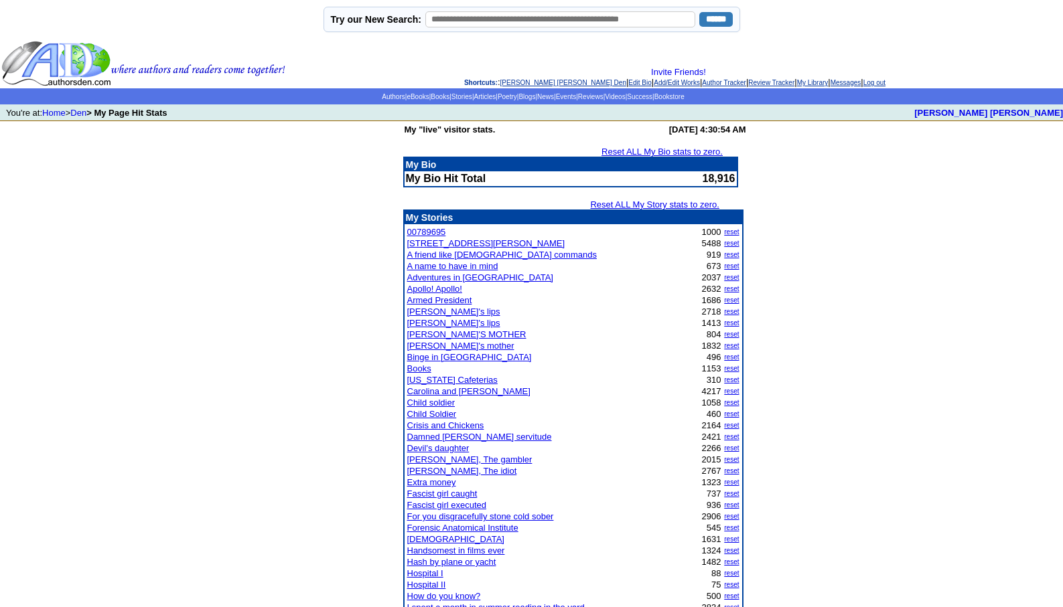
click at [507, 81] on link "[PERSON_NAME] [PERSON_NAME] Den" at bounding box center [563, 82] width 126 height 7
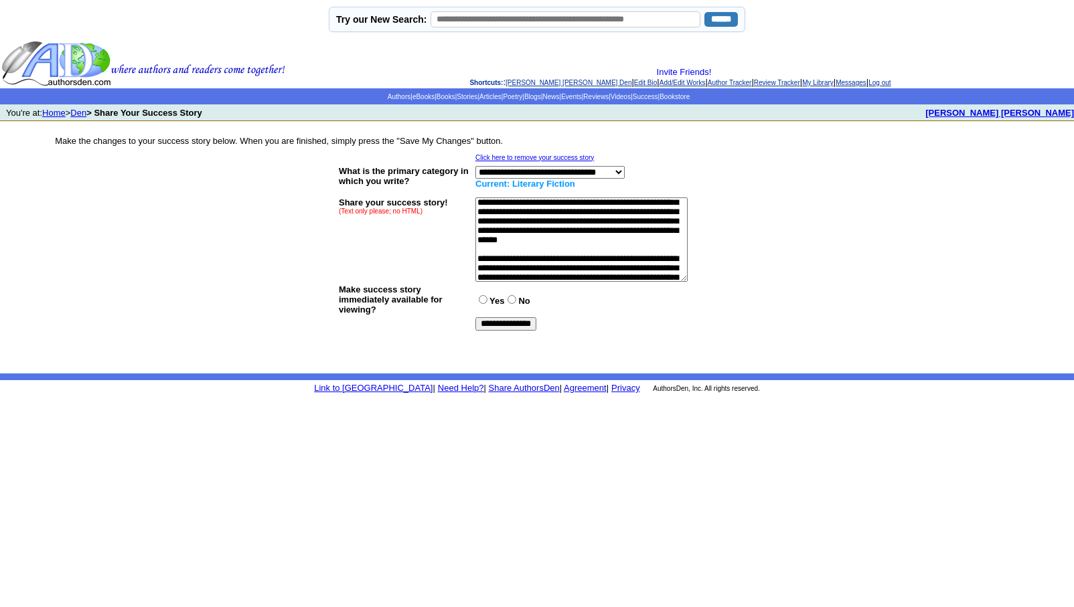
scroll to position [375, 0]
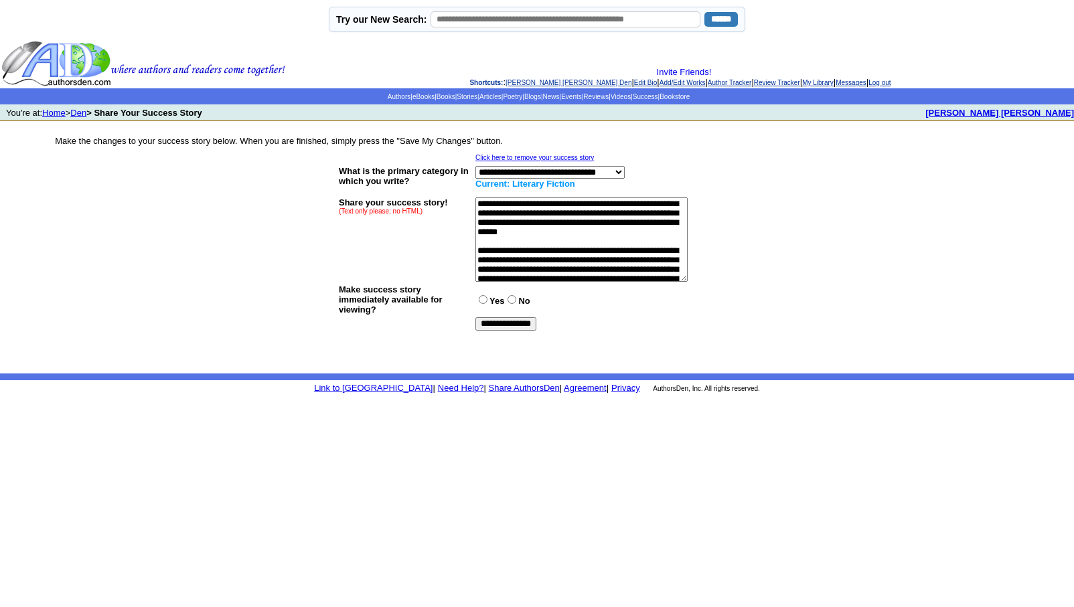
click at [660, 224] on textarea at bounding box center [581, 240] width 212 height 84
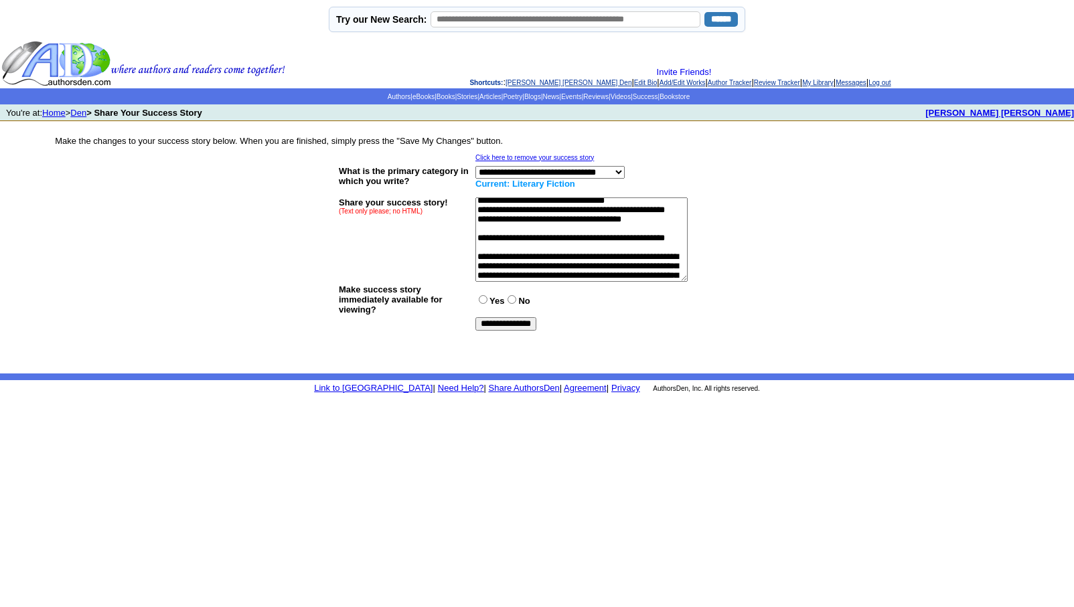
scroll to position [295, 0]
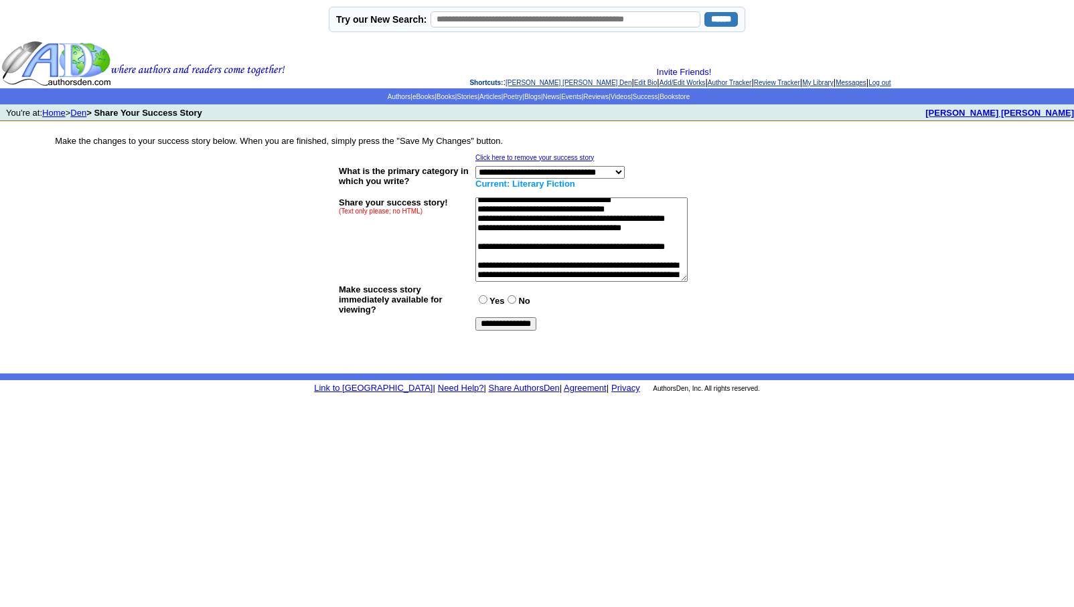
type textarea "**********"
click at [504, 323] on input "**********" at bounding box center [505, 323] width 61 height 13
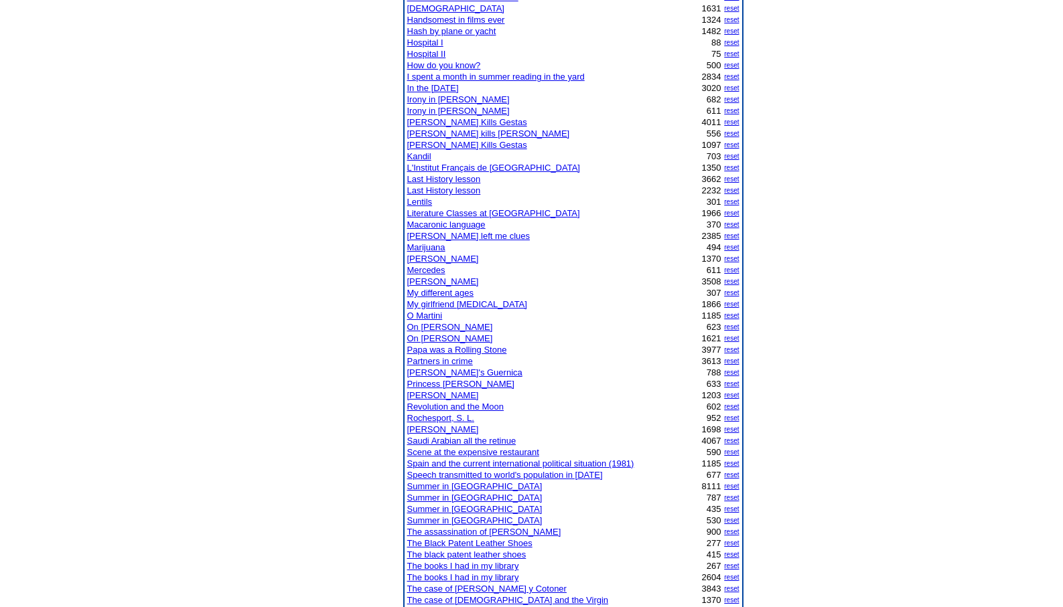
scroll to position [1062, 0]
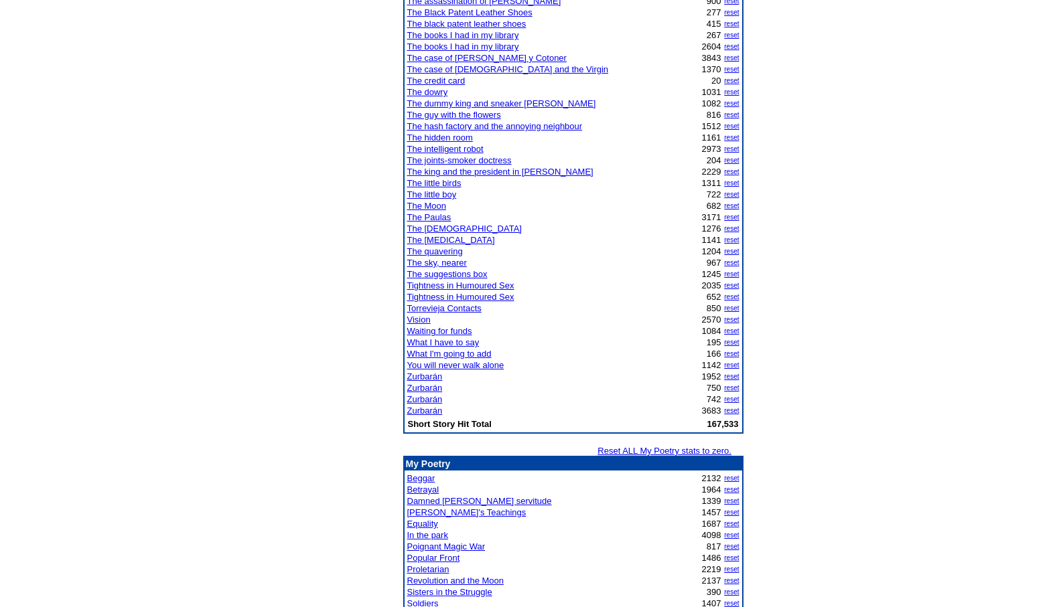
click at [475, 162] on link "The joints-smoker doctress" at bounding box center [459, 160] width 104 height 10
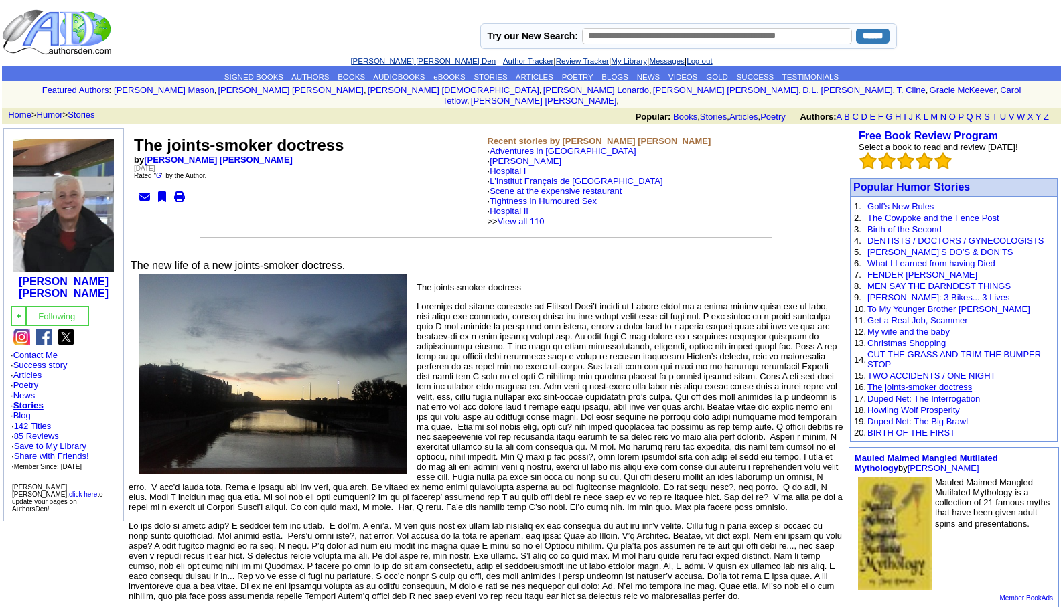
click at [901, 382] on link "The joints-smoker doctress" at bounding box center [919, 387] width 104 height 10
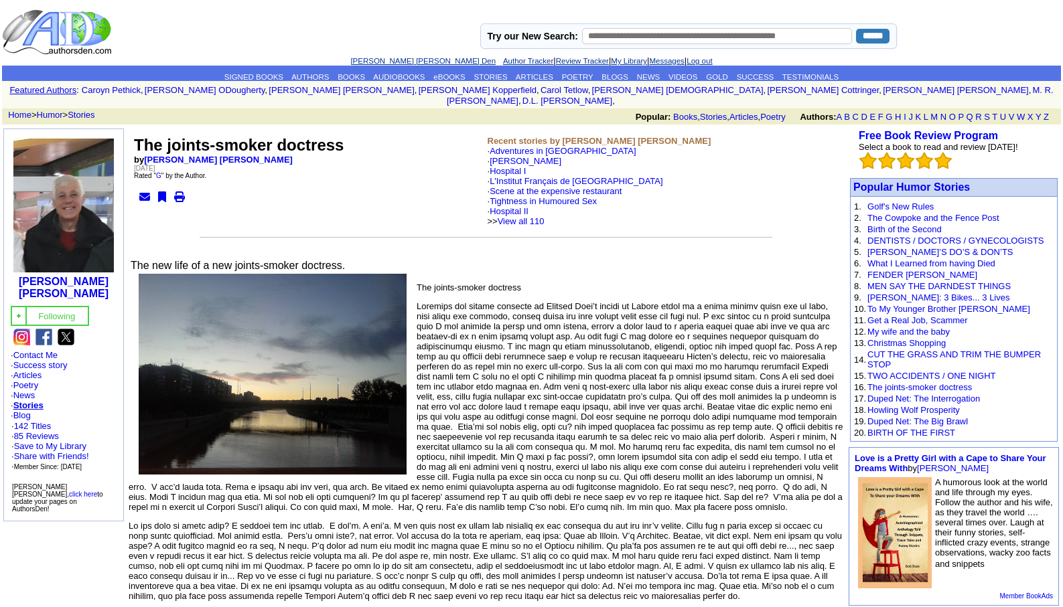
click at [409, 60] on link "[PERSON_NAME] [PERSON_NAME] Den" at bounding box center [422, 61] width 145 height 8
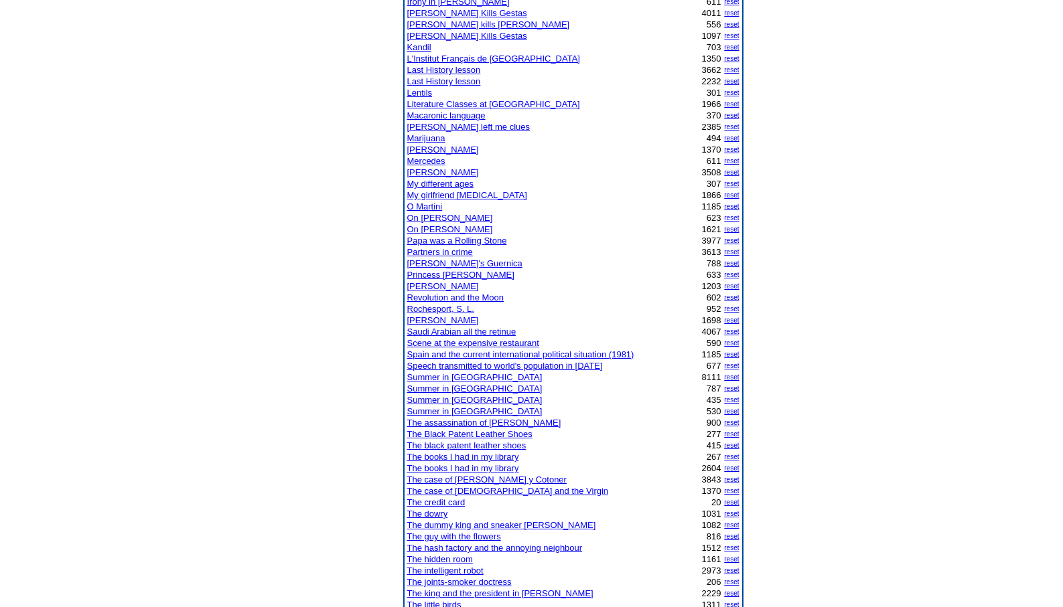
scroll to position [670, 0]
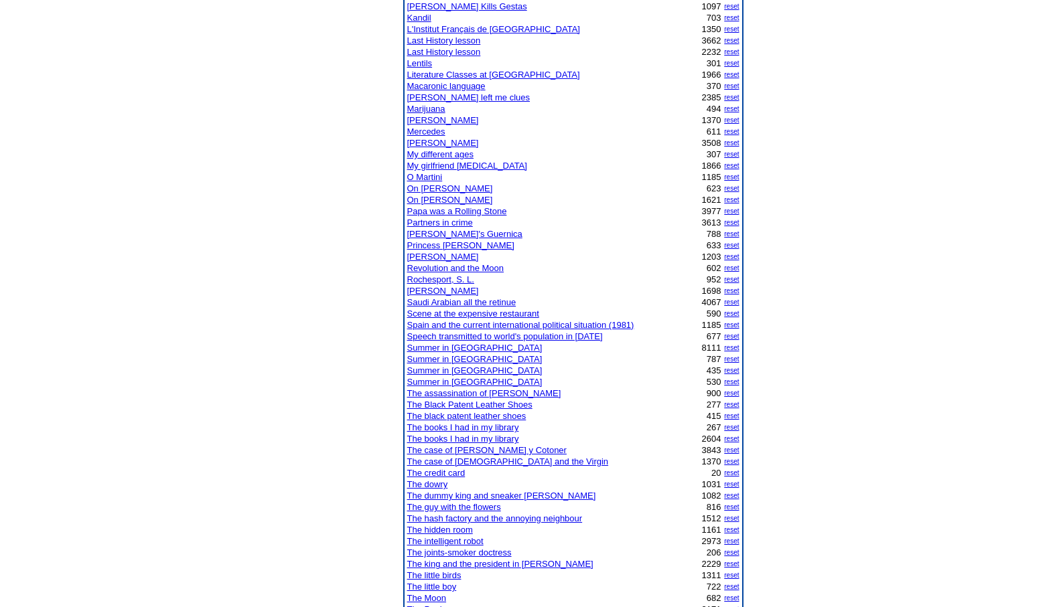
click at [461, 495] on link "The dummy king and sneaker [PERSON_NAME]" at bounding box center [501, 496] width 189 height 10
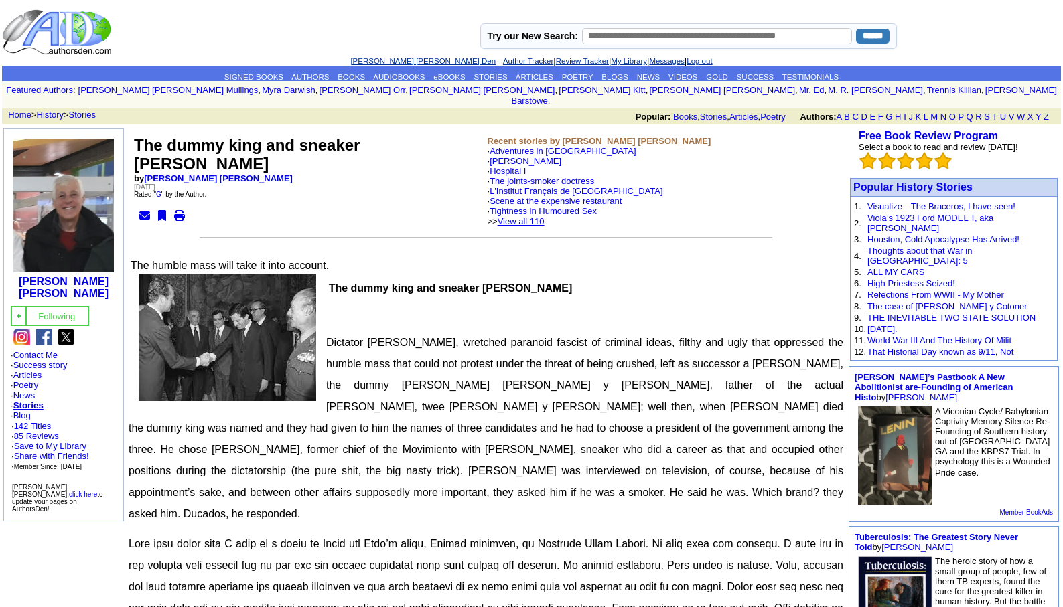
click at [544, 216] on link "View all 110" at bounding box center [521, 221] width 47 height 10
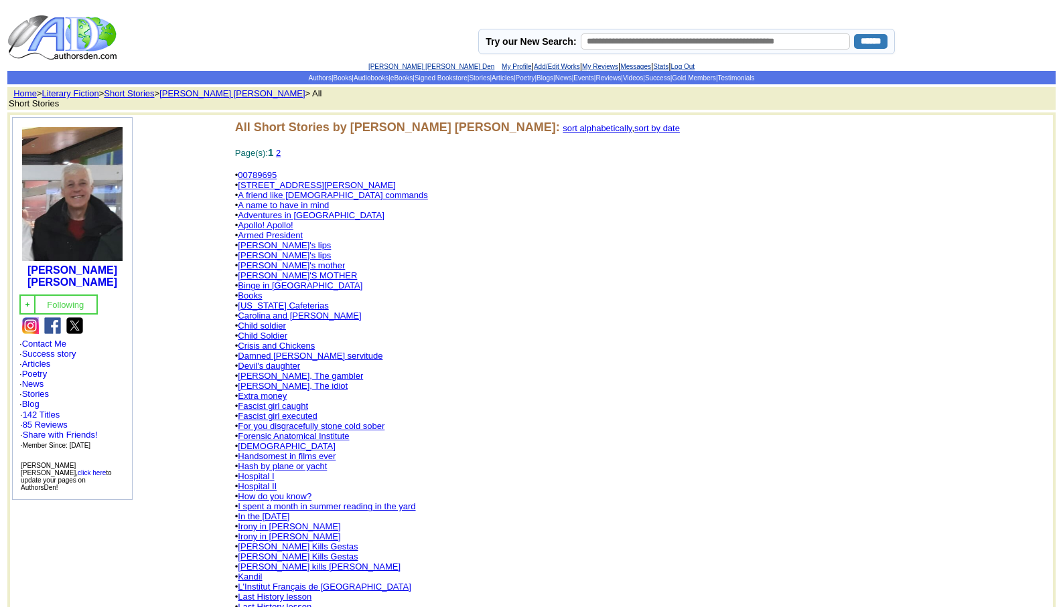
click at [404, 66] on link "[PERSON_NAME] [PERSON_NAME] Den" at bounding box center [431, 66] width 126 height 7
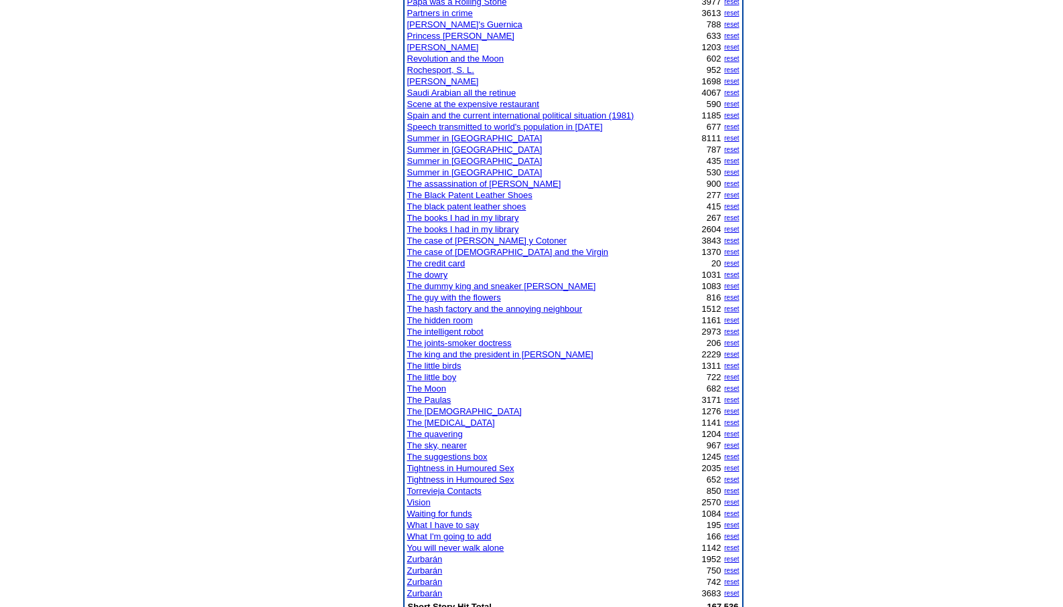
scroll to position [1062, 0]
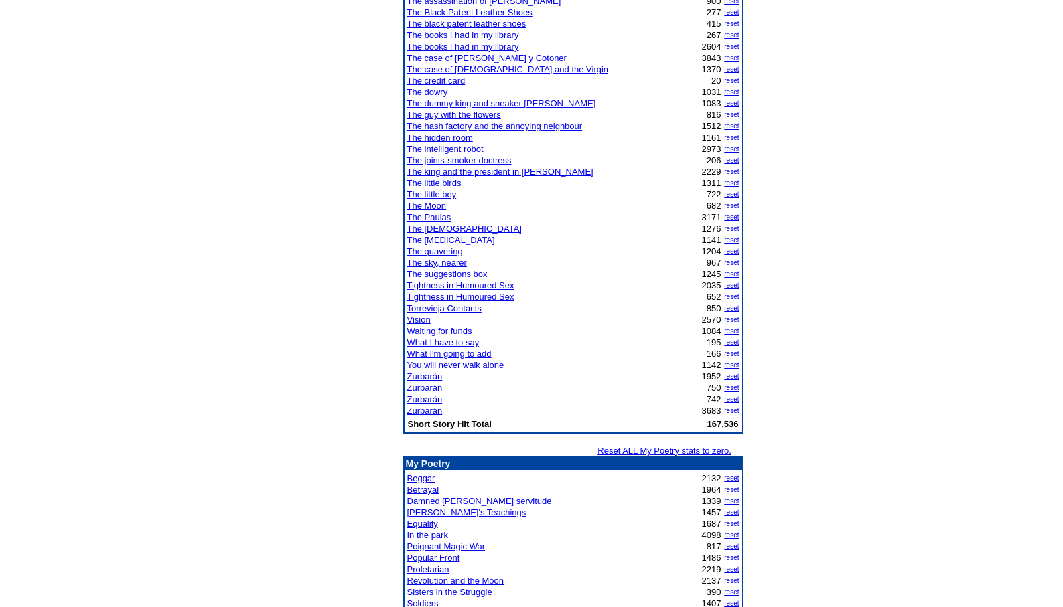
click at [444, 504] on link "Damned [PERSON_NAME] servitude" at bounding box center [479, 501] width 145 height 10
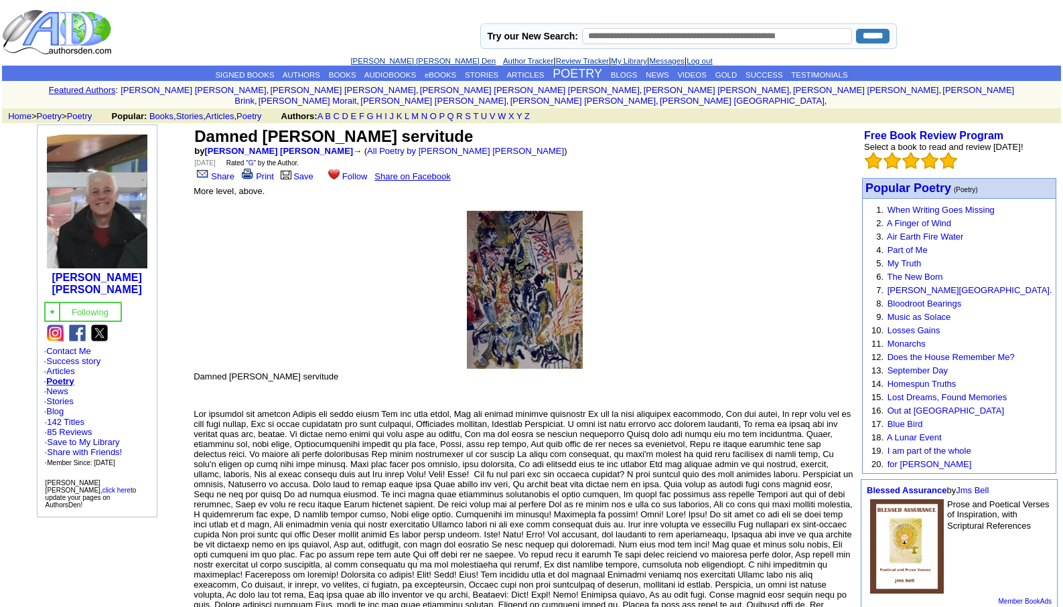
click at [390, 60] on link "[PERSON_NAME] [PERSON_NAME] Den" at bounding box center [422, 61] width 145 height 8
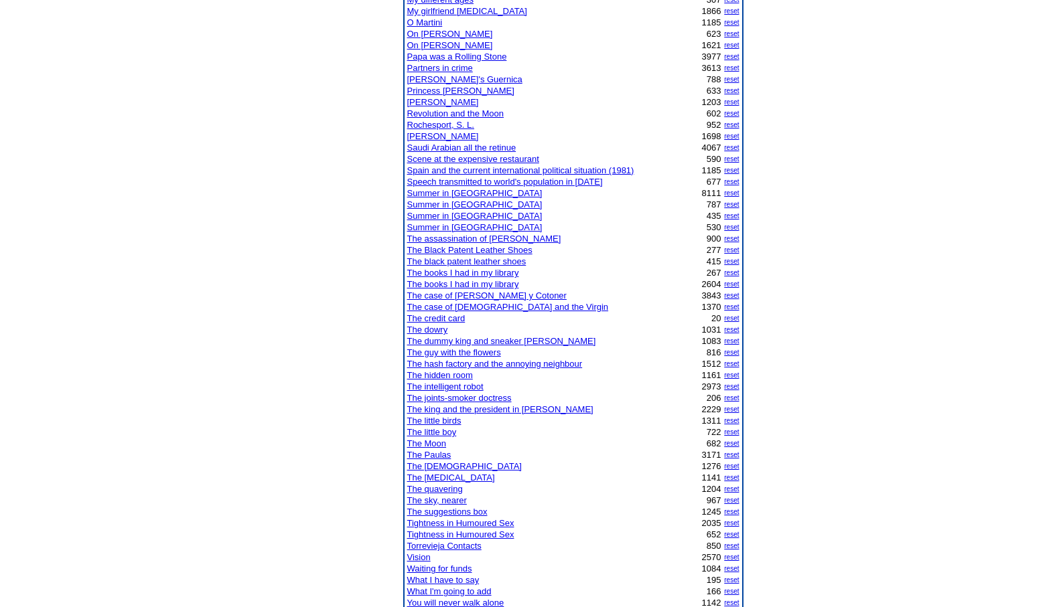
scroll to position [830, 0]
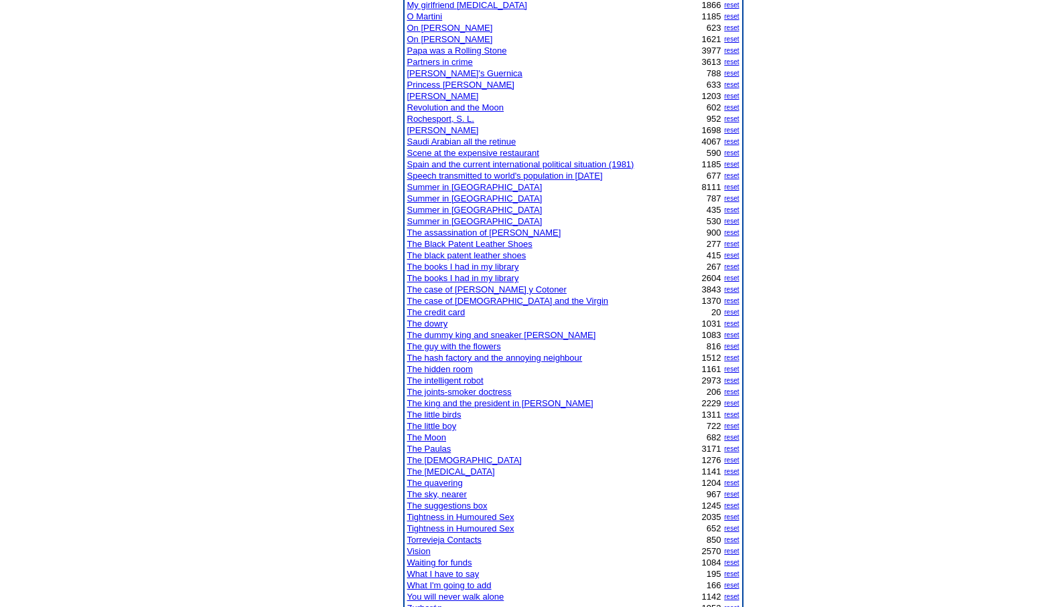
click at [478, 404] on link "The king and the president in [PERSON_NAME]" at bounding box center [500, 403] width 186 height 10
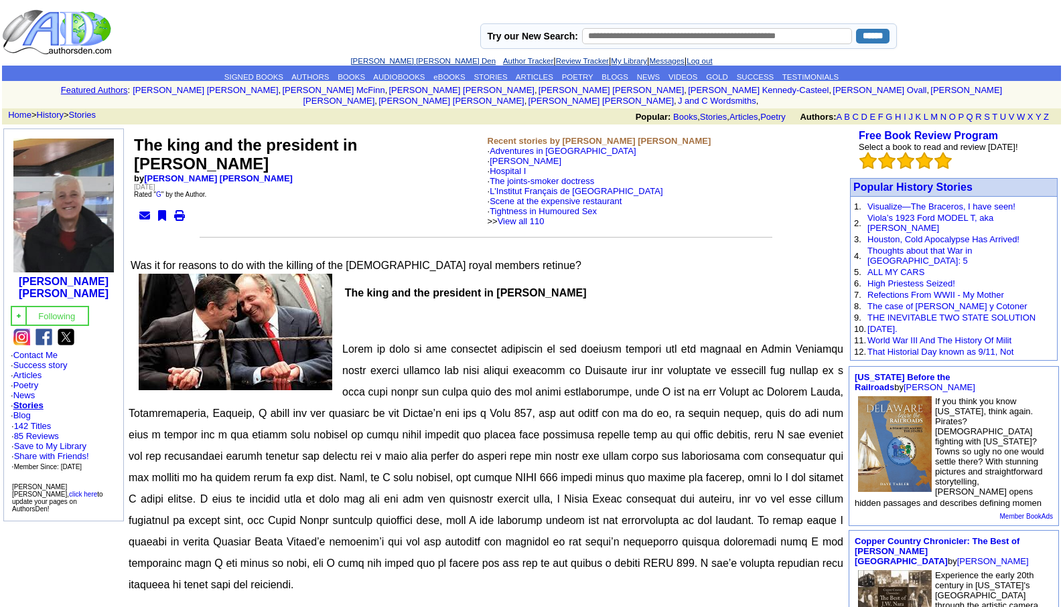
click at [416, 57] on link "[PERSON_NAME] [PERSON_NAME] Den" at bounding box center [422, 61] width 145 height 8
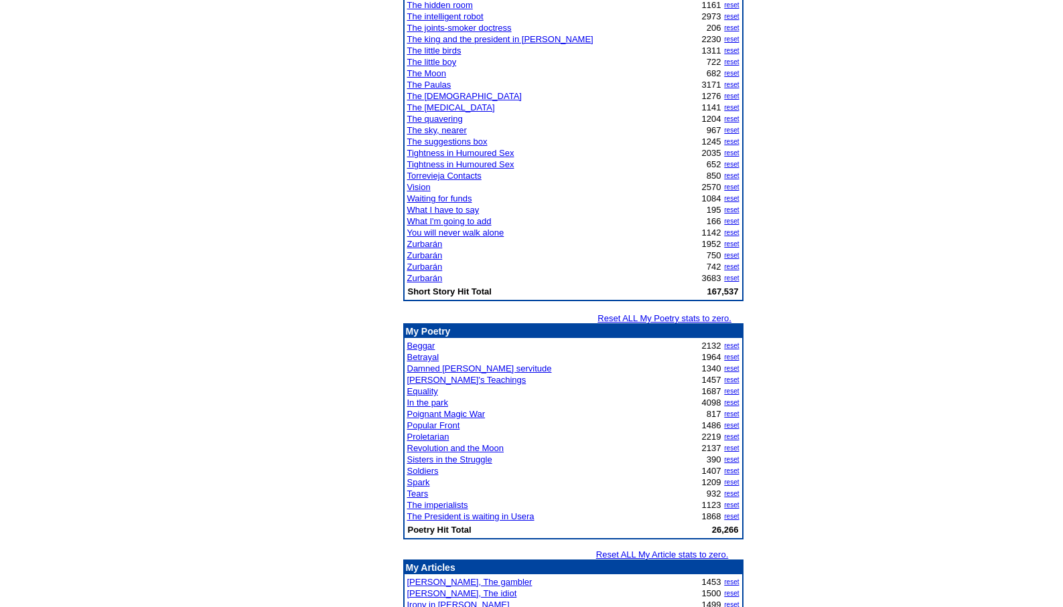
scroll to position [1196, 0]
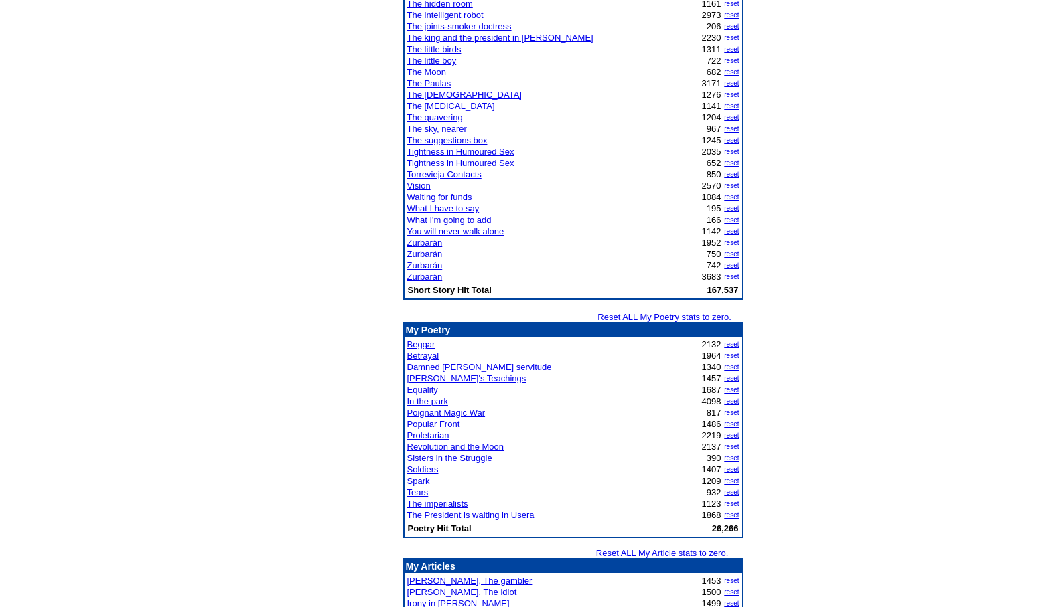
click at [427, 433] on link "Proletarian" at bounding box center [428, 436] width 42 height 10
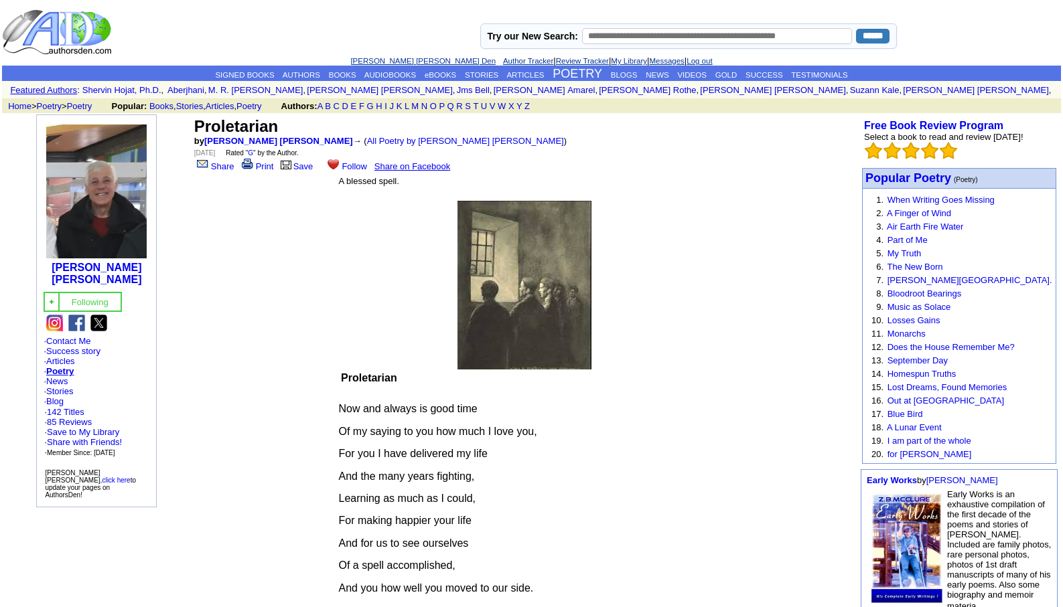
click at [388, 57] on link "[PERSON_NAME] [PERSON_NAME] Den" at bounding box center [422, 61] width 145 height 8
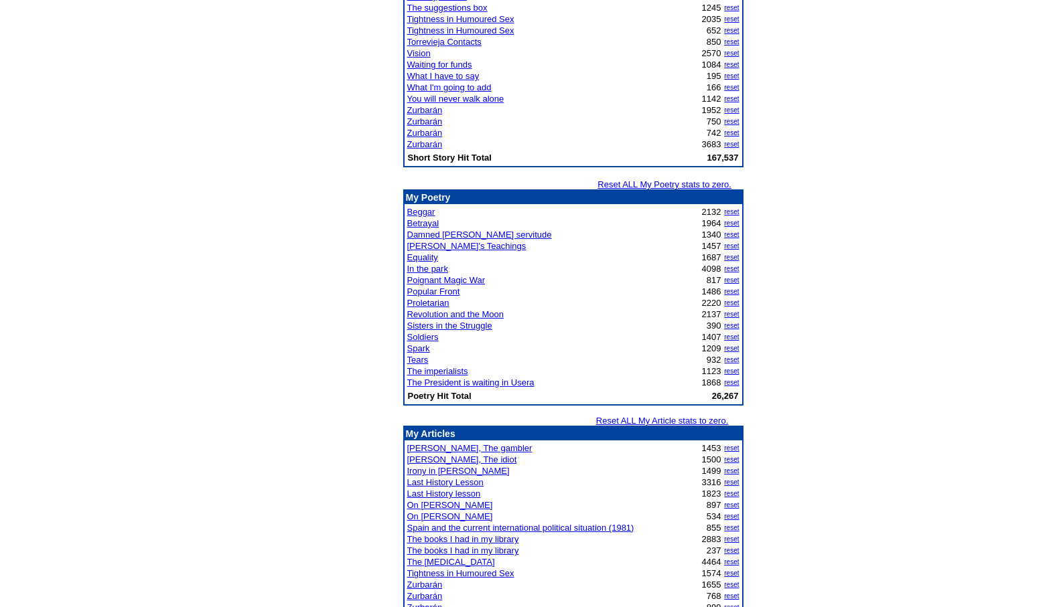
scroll to position [1410, 0]
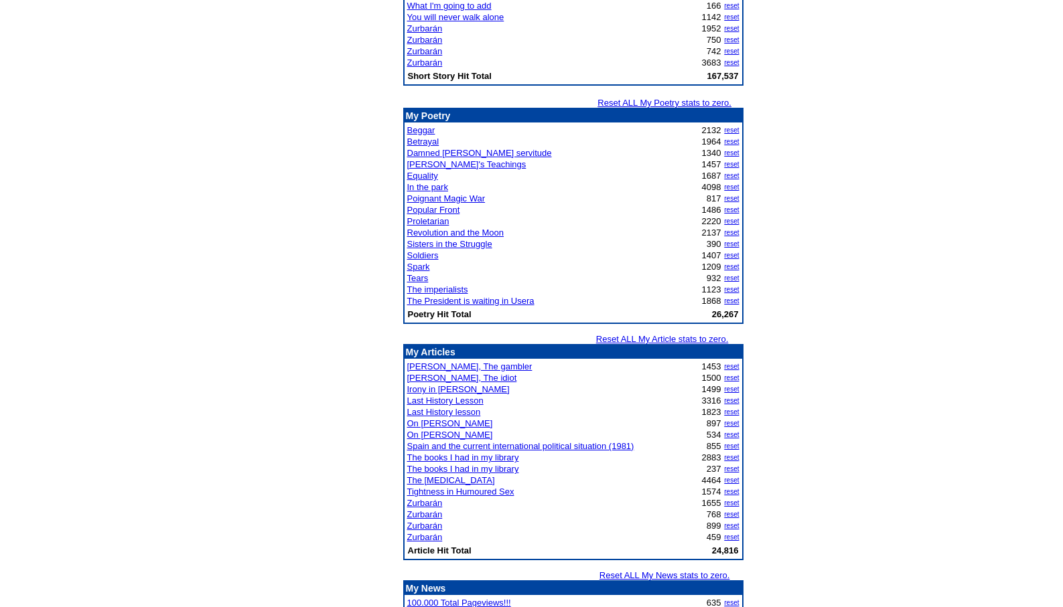
click at [434, 390] on link "Irony in James Joyce" at bounding box center [458, 389] width 102 height 10
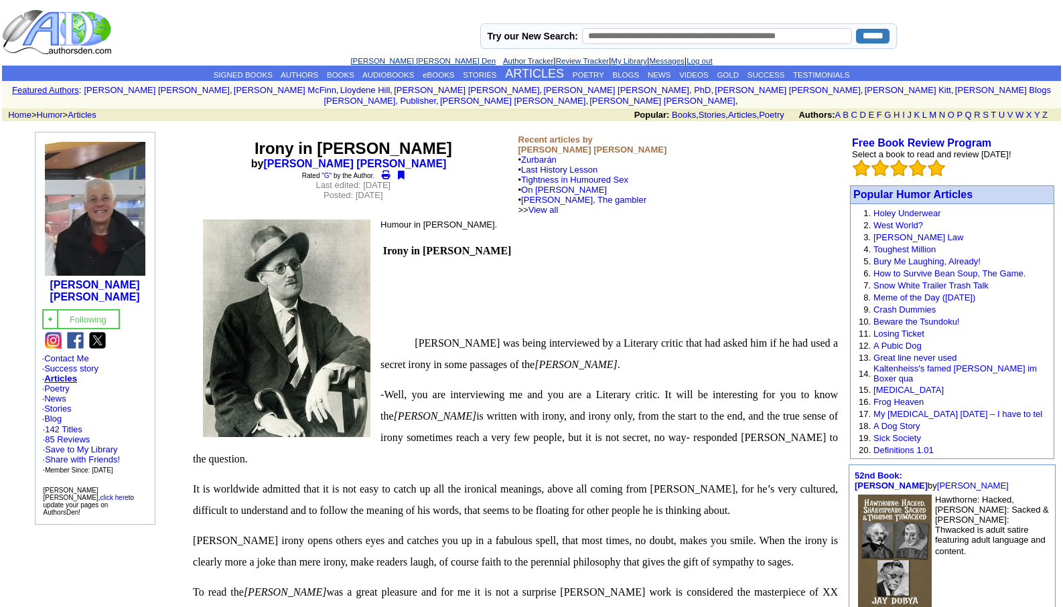
click at [416, 57] on link "[PERSON_NAME] [PERSON_NAME] Den" at bounding box center [422, 61] width 145 height 8
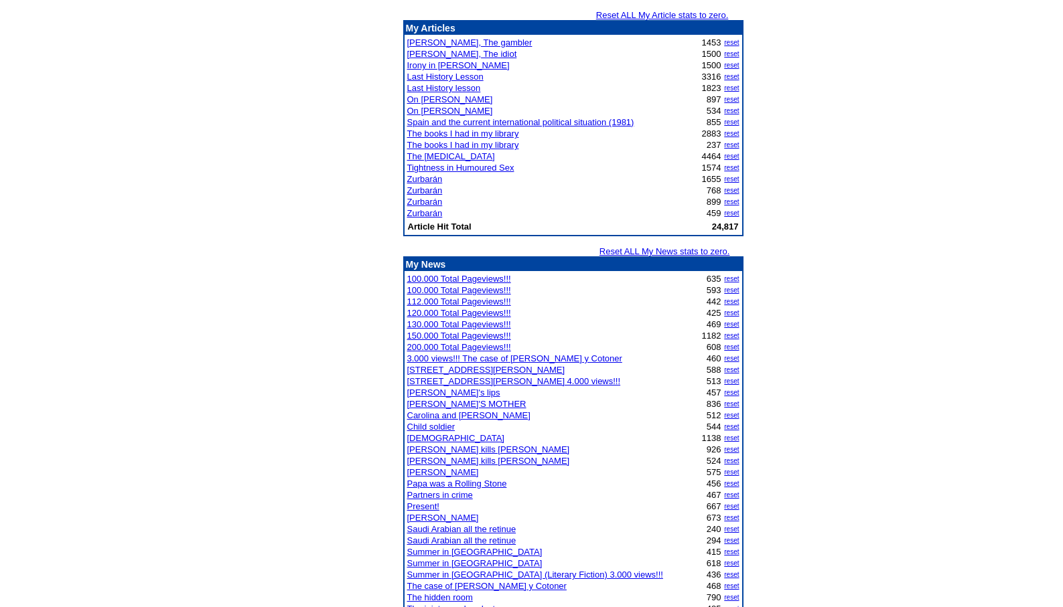
scroll to position [1730, 0]
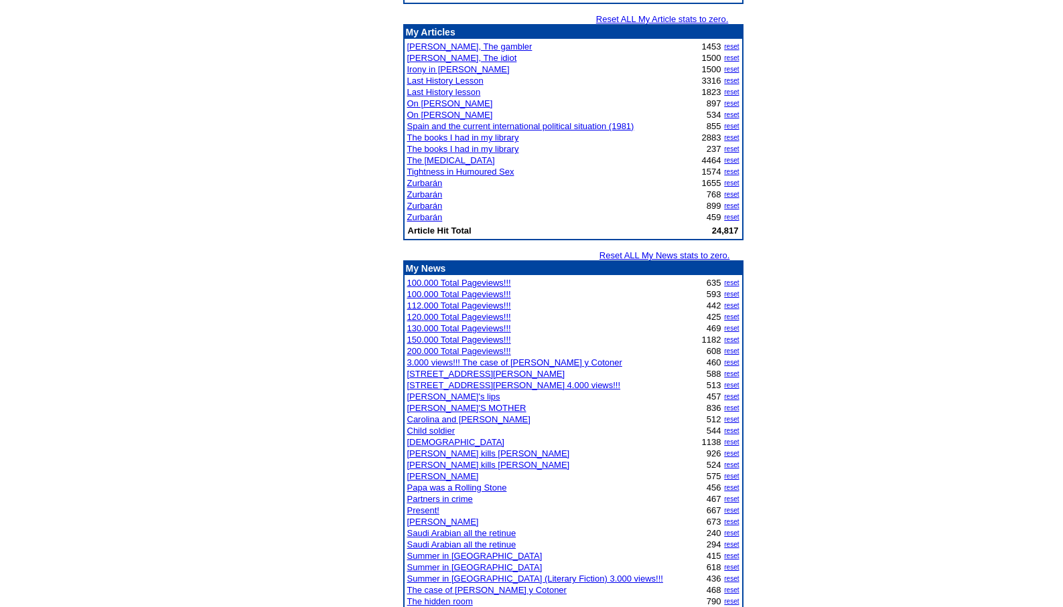
click at [427, 219] on link "Zurbarán" at bounding box center [424, 217] width 35 height 10
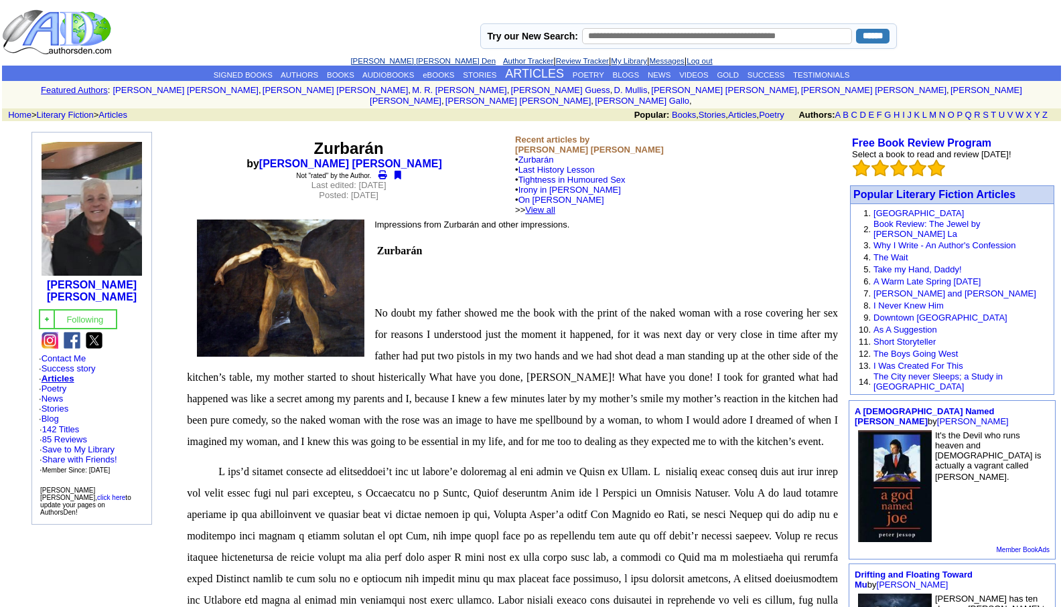
click at [555, 205] on link "View all" at bounding box center [540, 210] width 30 height 10
